Goal: Task Accomplishment & Management: Use online tool/utility

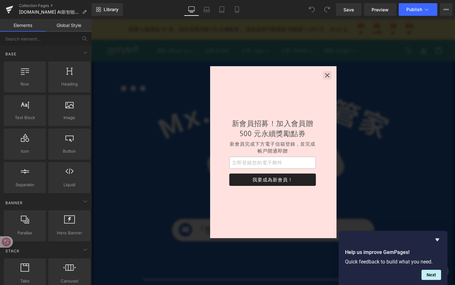
click at [340, 77] on icon "button" at bounding box center [339, 78] width 4 height 4
